Goal: Navigation & Orientation: Find specific page/section

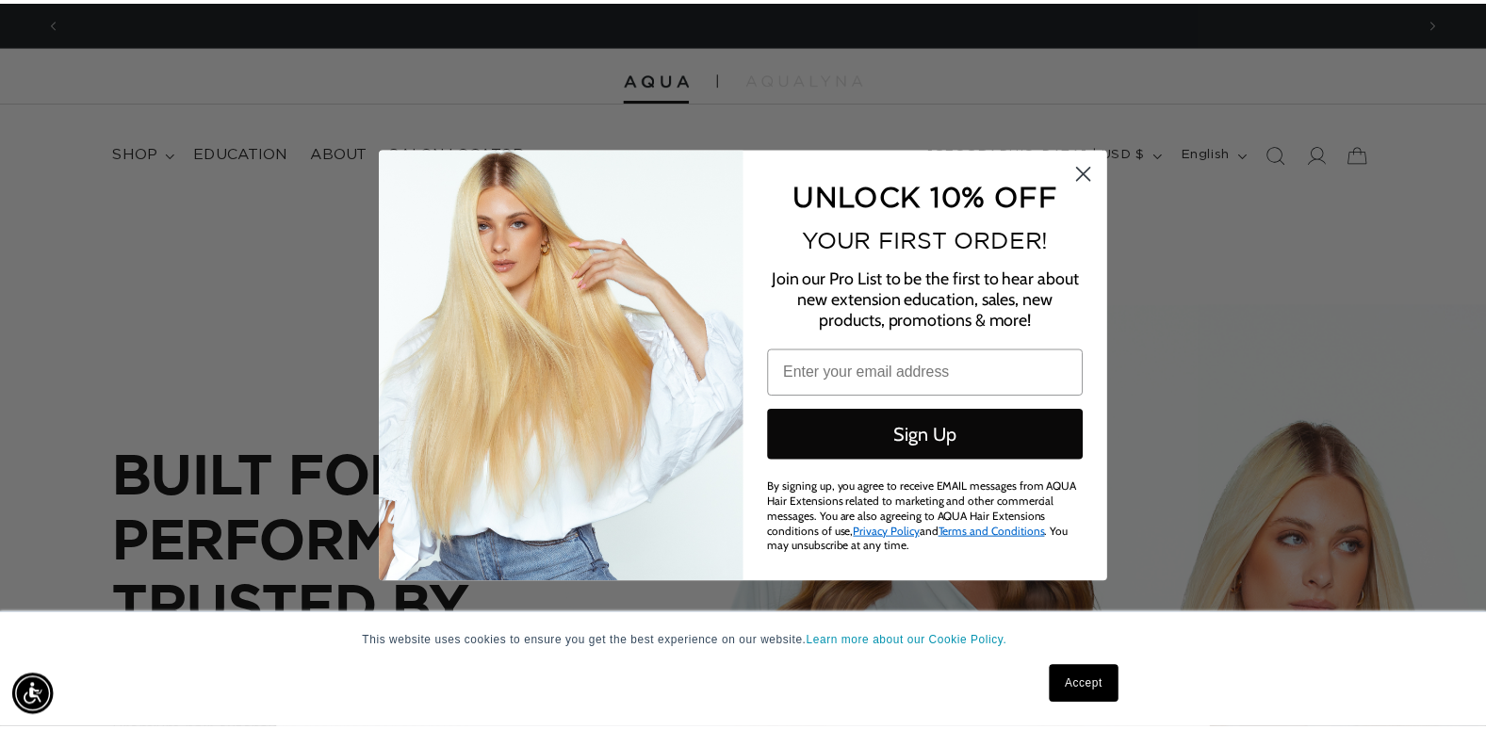
scroll to position [0, 2733]
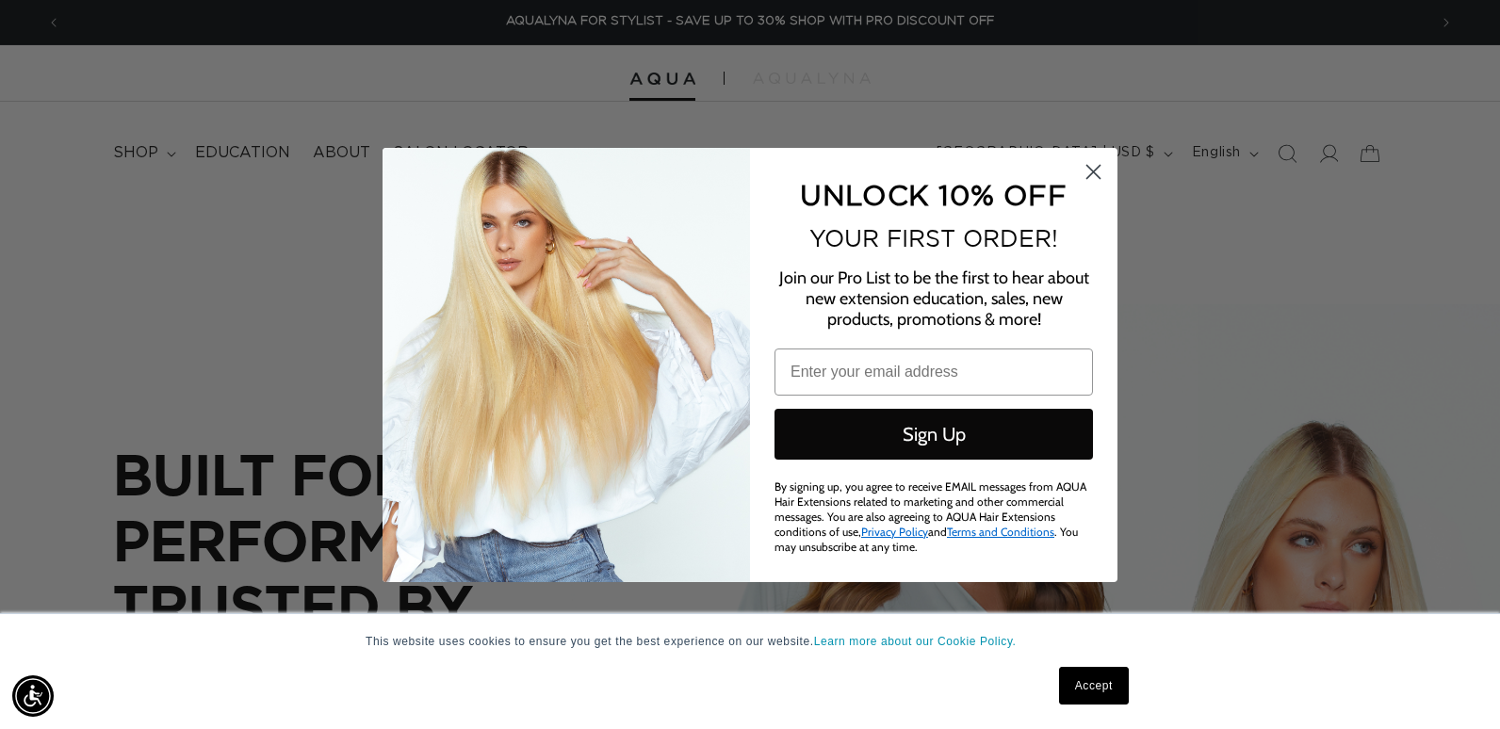
click at [1089, 173] on circle "Close dialog" at bounding box center [1093, 171] width 31 height 31
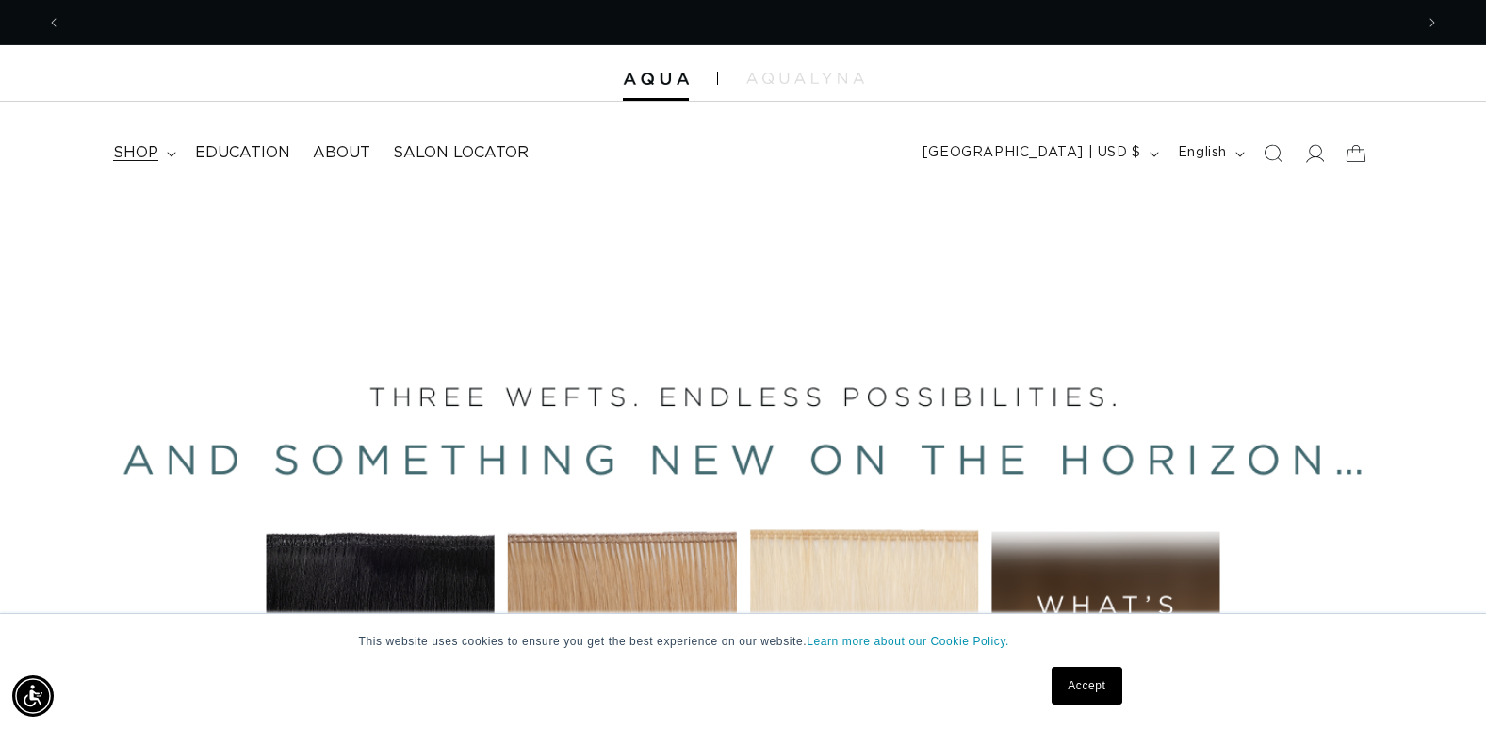
scroll to position [0, 2705]
click at [152, 156] on span "shop" at bounding box center [135, 153] width 45 height 20
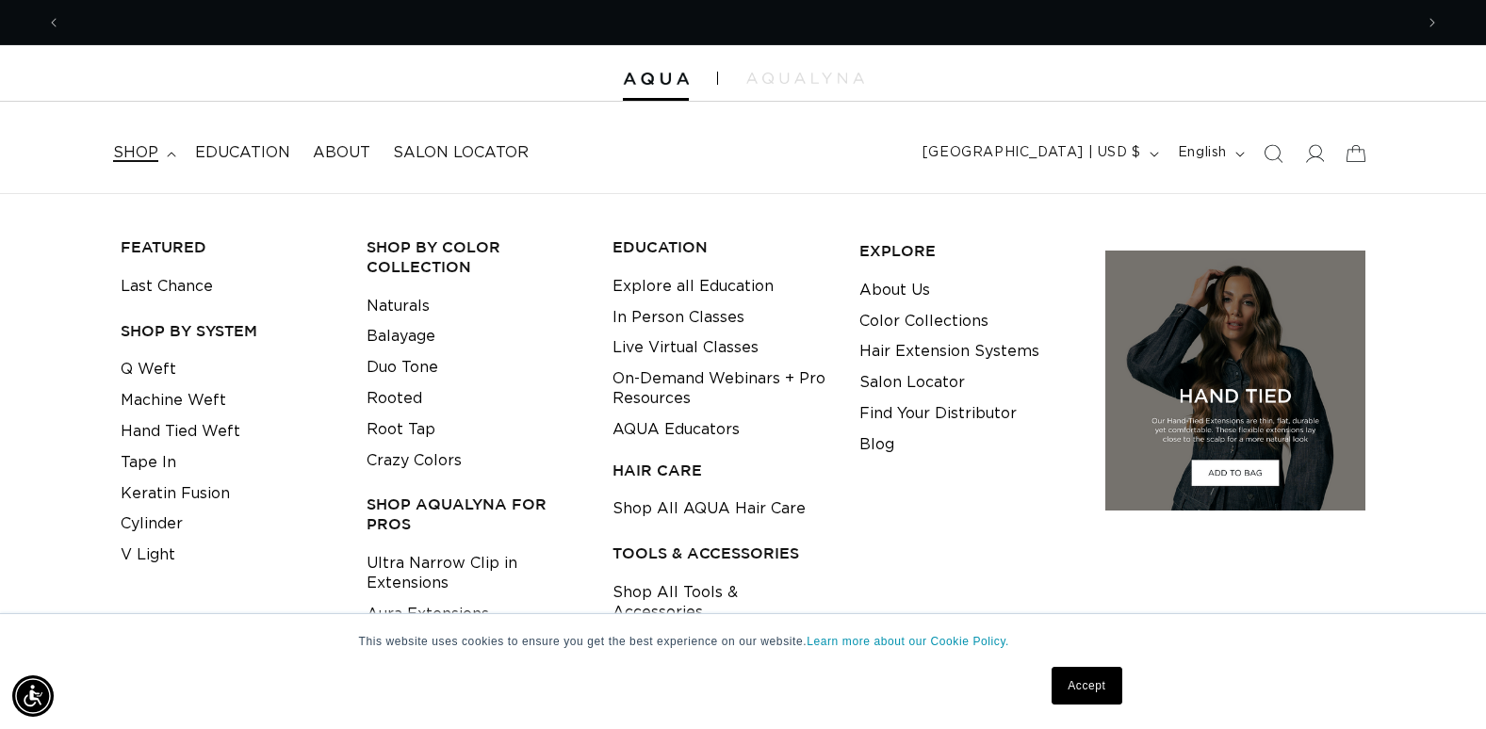
scroll to position [0, 0]
click at [397, 395] on link "Rooted" at bounding box center [395, 399] width 56 height 31
